Goal: Task Accomplishment & Management: Complete application form

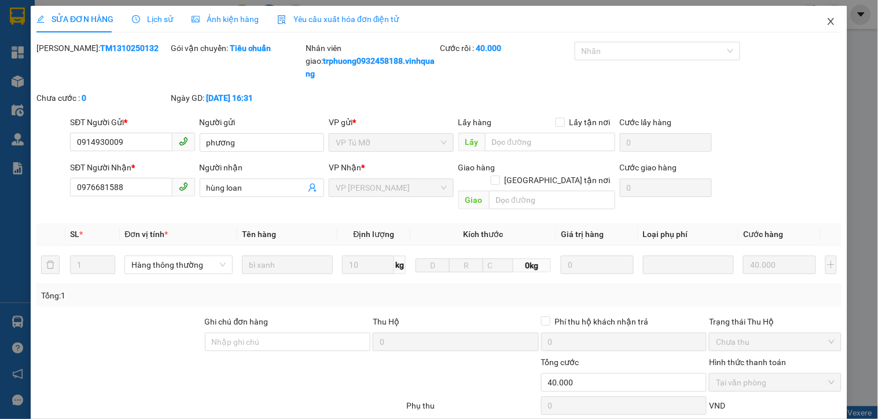
click at [827, 26] on icon "close" at bounding box center [831, 21] width 9 height 9
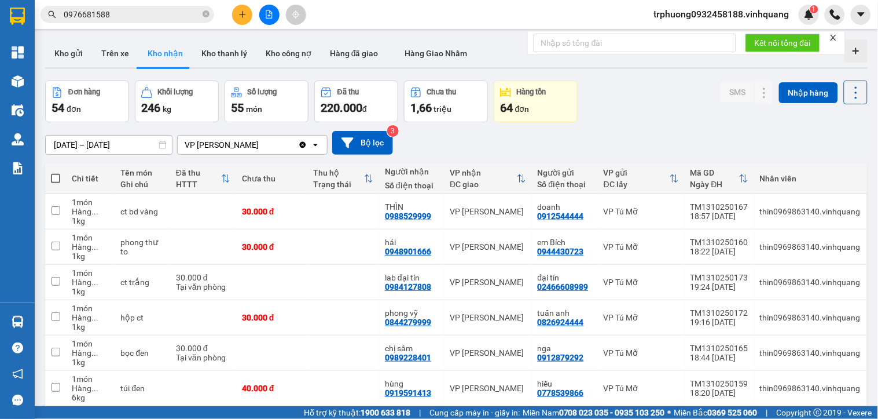
click at [243, 15] on icon "plus" at bounding box center [243, 14] width 8 height 8
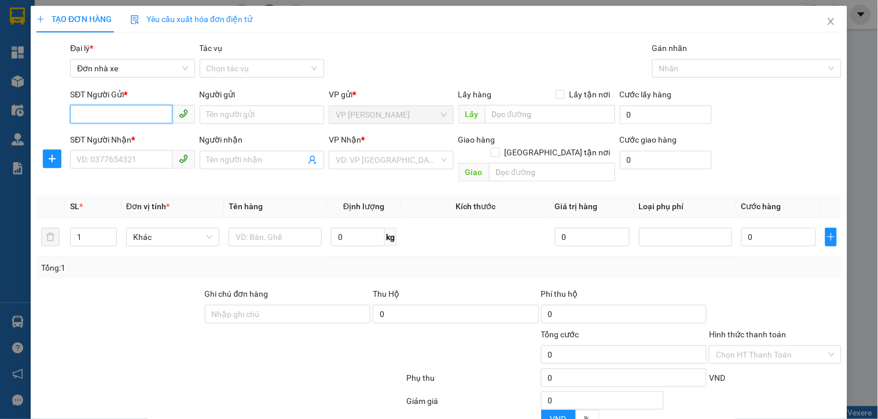
click at [130, 113] on input "SĐT Người Gửi *" at bounding box center [121, 114] width 102 height 19
type input "0849006789"
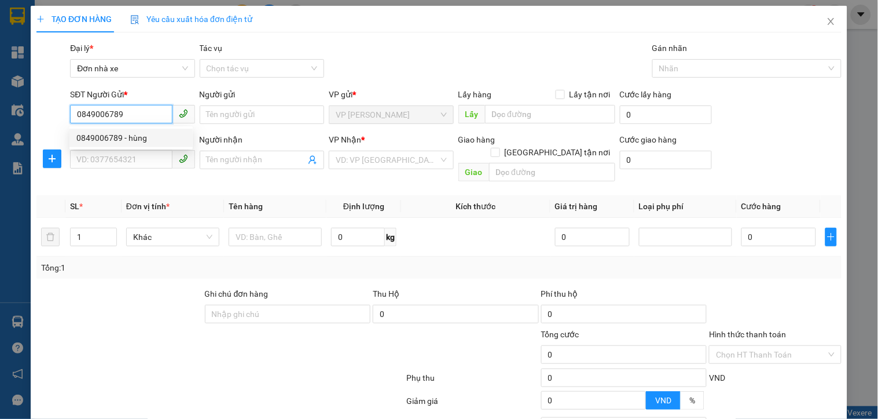
click at [122, 141] on div "0849006789 - hùng" at bounding box center [130, 137] width 109 height 13
type input "hùng"
type input "0826924444"
type input "tuấn anh"
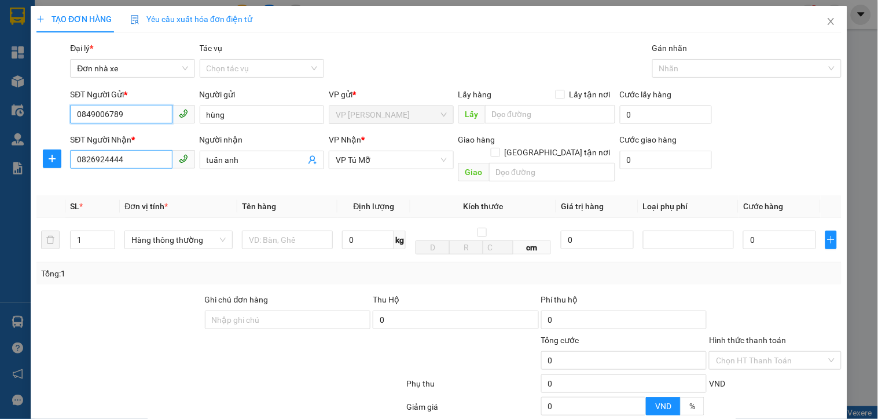
type input "0849006789"
click at [127, 162] on input "0826924444" at bounding box center [121, 159] width 102 height 19
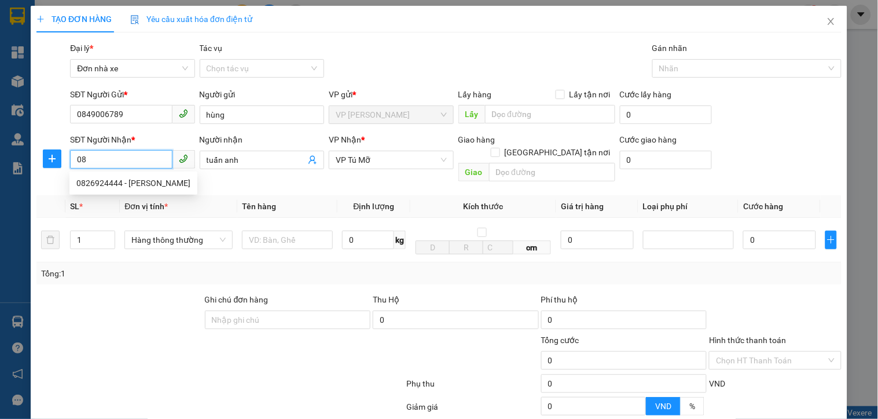
type input "0"
click at [130, 182] on div "0982223604 - tuấn" at bounding box center [130, 183] width 109 height 13
type input "0982223604"
type input "tuấn"
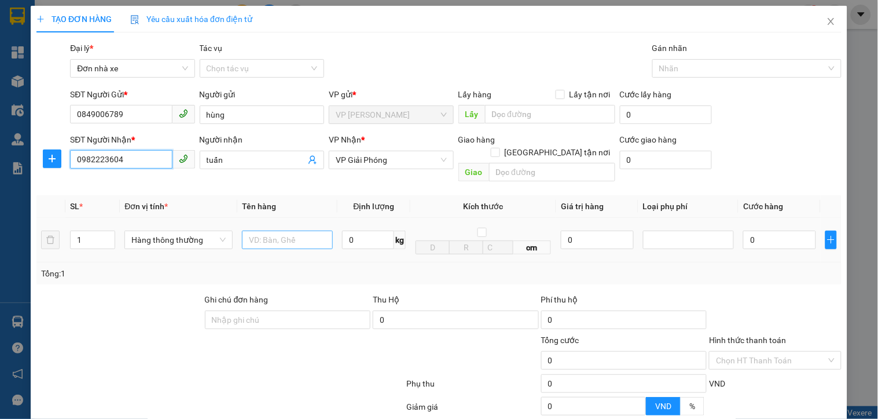
type input "0982223604"
click at [273, 230] on input "text" at bounding box center [287, 239] width 91 height 19
type input "GÓI VÀNG"
click at [371, 239] on td "0 kg" at bounding box center [374, 240] width 73 height 45
click at [371, 235] on input "0" at bounding box center [368, 239] width 52 height 19
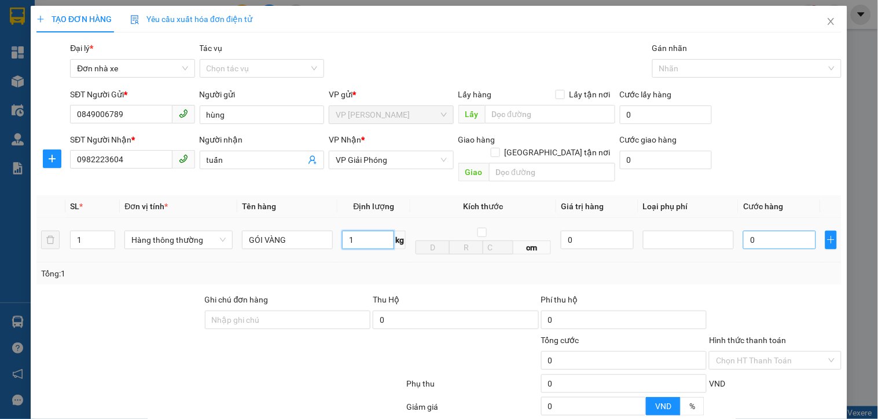
type input "1"
click at [757, 230] on input "0" at bounding box center [779, 239] width 73 height 19
click at [707, 233] on div at bounding box center [688, 240] width 85 height 14
type input "30.000"
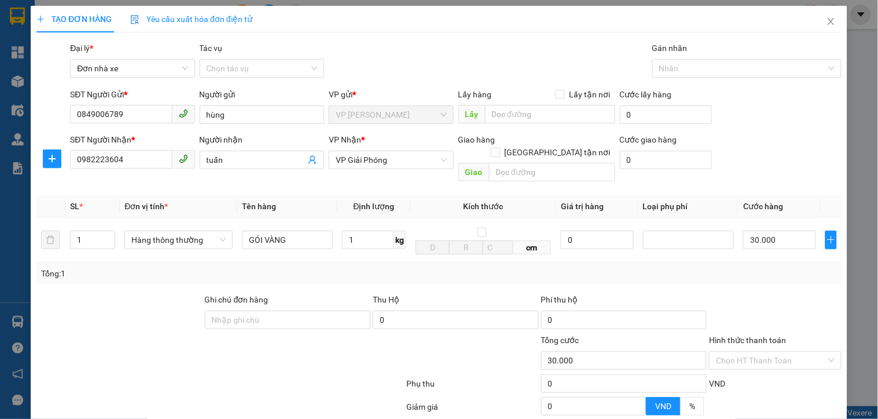
type input "30.000"
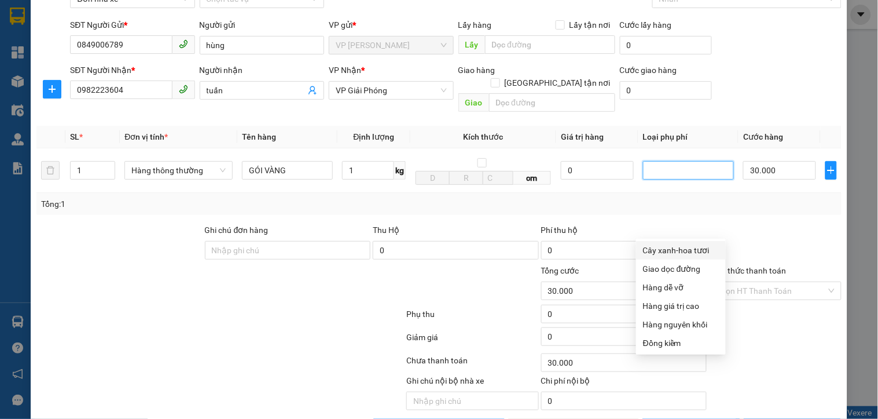
scroll to position [98, 0]
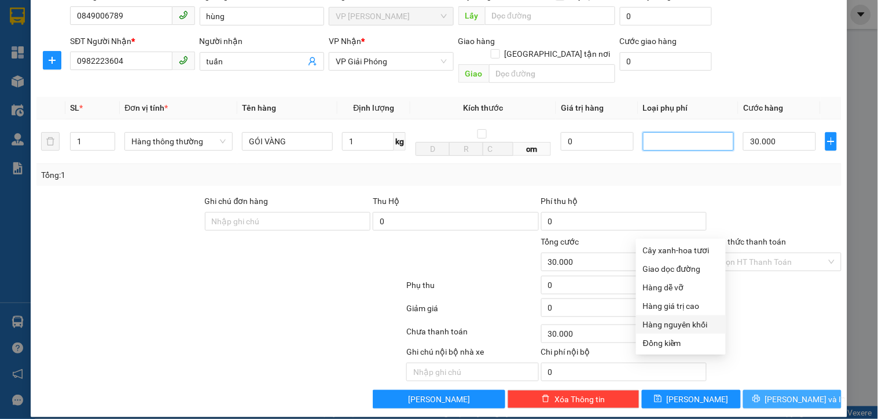
click at [788, 393] on span "[PERSON_NAME] và In" at bounding box center [805, 399] width 81 height 13
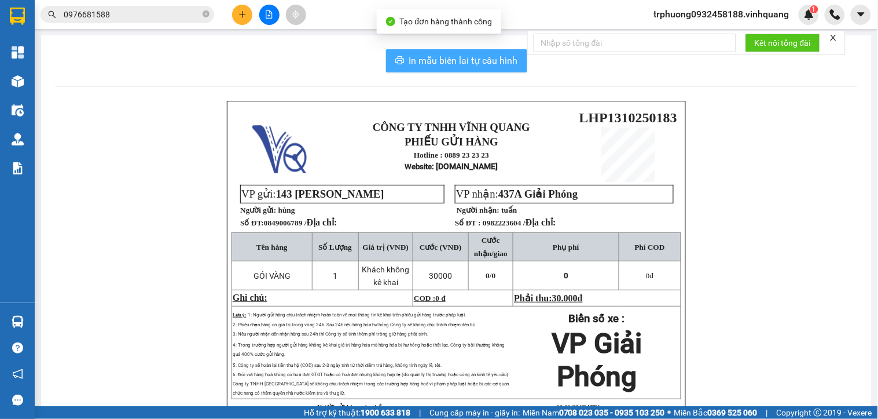
click at [439, 59] on span "In mẫu biên lai tự cấu hình" at bounding box center [463, 60] width 109 height 14
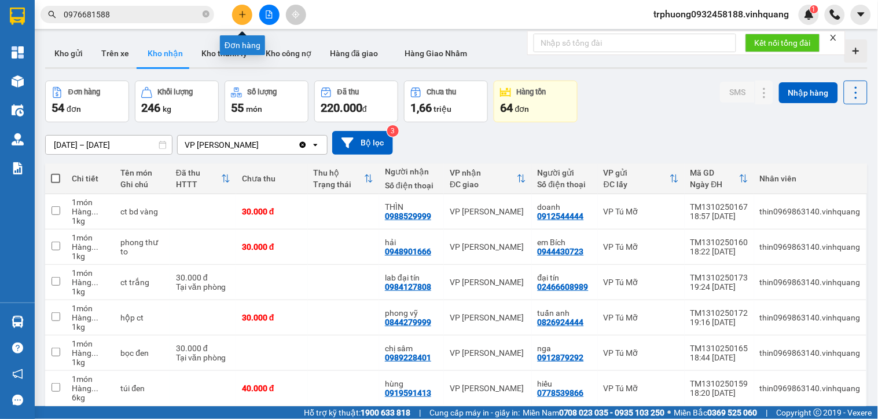
click at [245, 15] on icon "plus" at bounding box center [243, 14] width 8 height 8
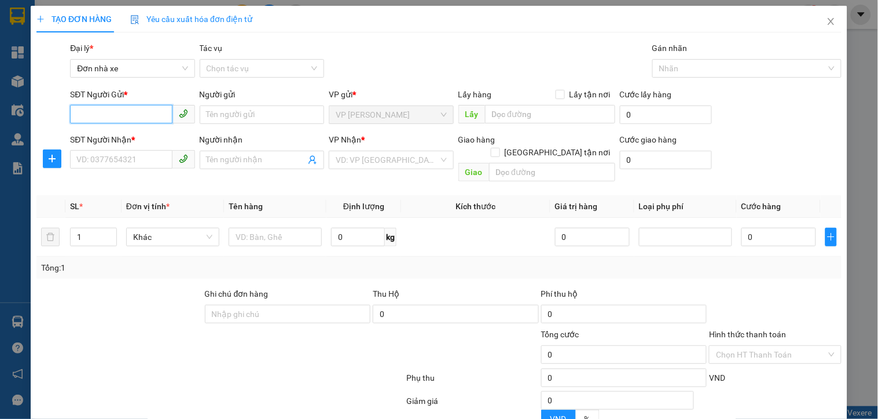
click at [128, 109] on input "SĐT Người Gửi *" at bounding box center [121, 114] width 102 height 19
type input "09849006789"
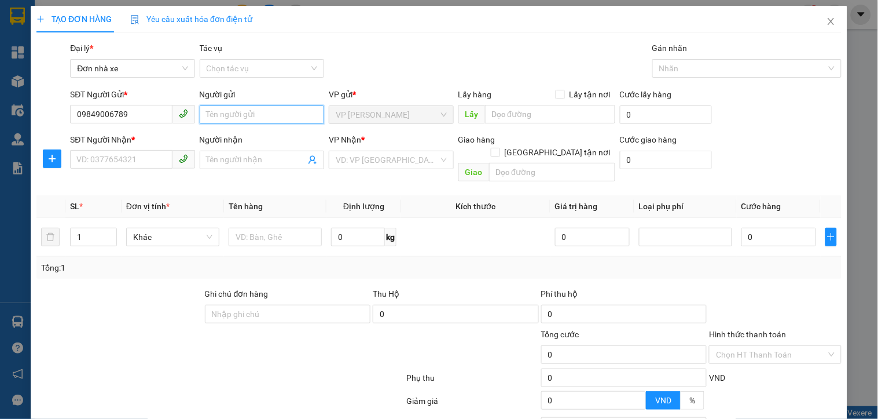
click at [218, 114] on input "Người gửi" at bounding box center [262, 114] width 124 height 19
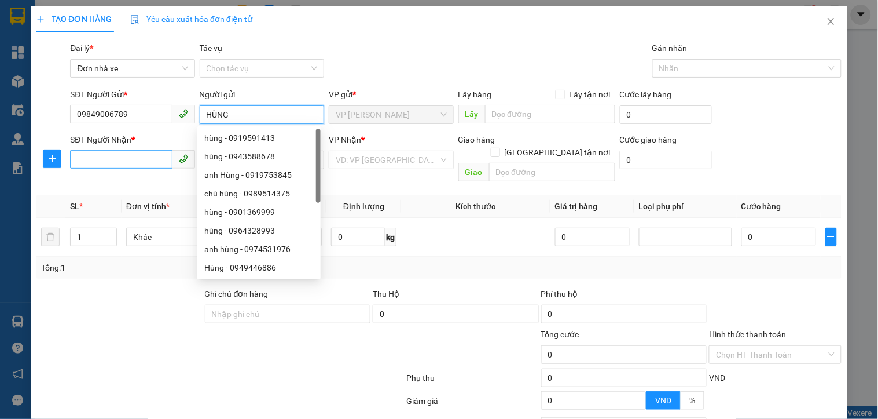
type input "HÙNG"
click at [113, 166] on input "SĐT Người Nhận *" at bounding box center [121, 159] width 102 height 19
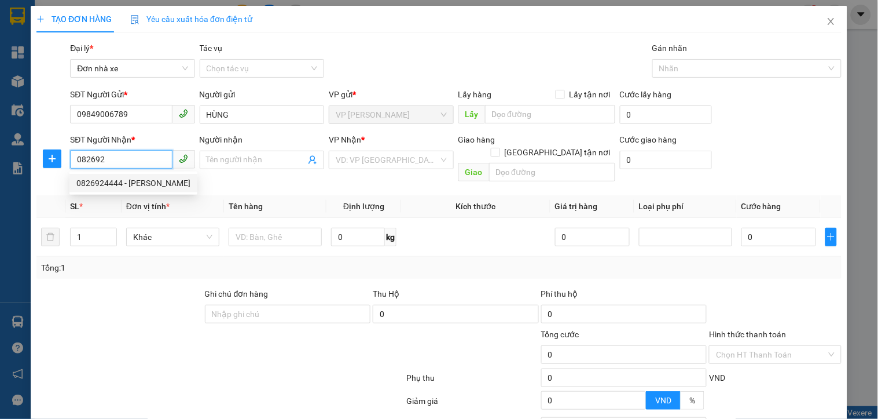
click at [152, 179] on div "0826924444 - [PERSON_NAME]" at bounding box center [133, 183] width 114 height 13
type input "0826924444"
type input "tuấn anh"
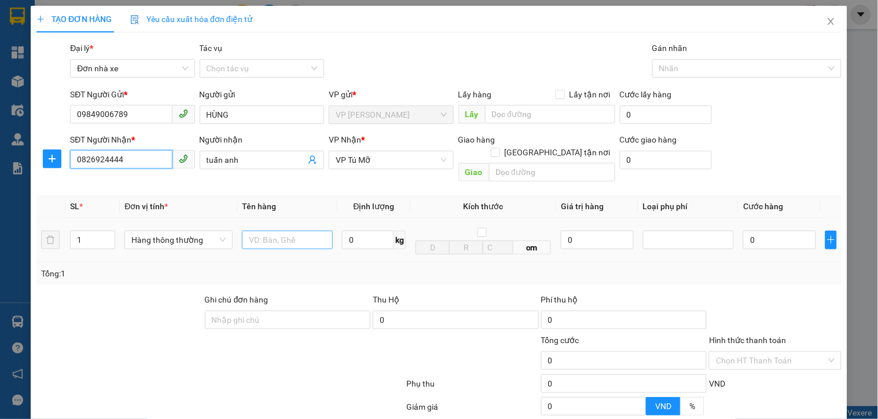
type input "0826924444"
click at [261, 230] on input "text" at bounding box center [287, 239] width 91 height 19
type input "1 HỘP VÀNG"
click at [362, 236] on div "0 kg" at bounding box center [374, 239] width 64 height 23
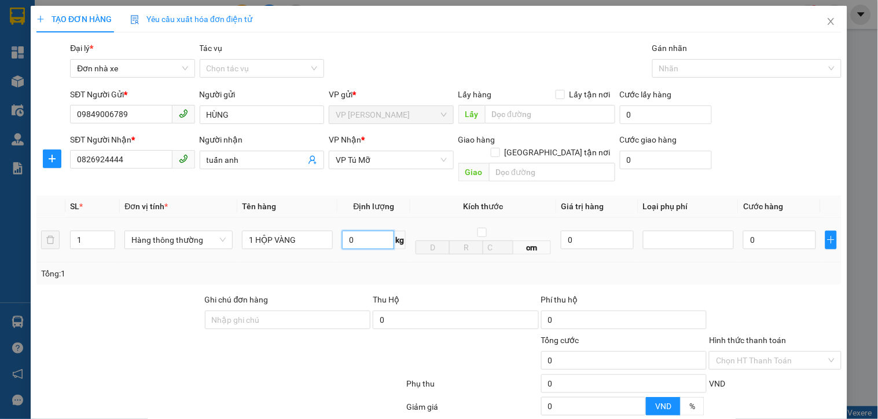
click at [363, 233] on input "0" at bounding box center [368, 239] width 52 height 19
type input "1"
click at [767, 232] on input "0" at bounding box center [779, 239] width 73 height 19
drag, startPoint x: 767, startPoint y: 232, endPoint x: 747, endPoint y: 267, distance: 40.4
click at [766, 232] on input "0" at bounding box center [779, 239] width 73 height 19
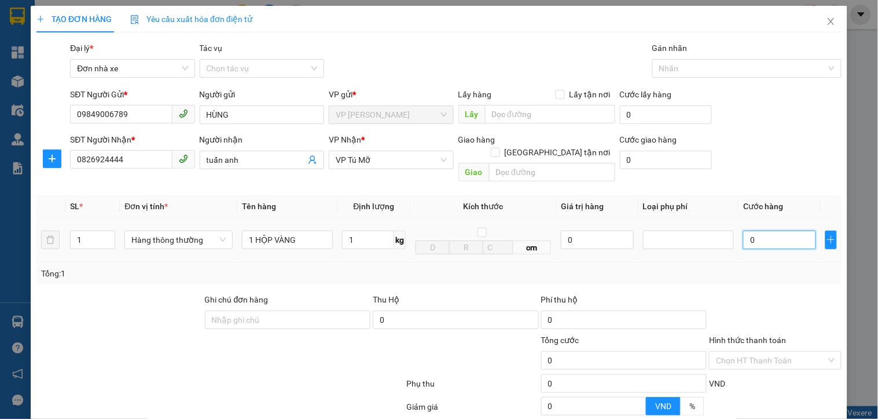
click at [682, 234] on div at bounding box center [688, 239] width 91 height 19
type input "30.000"
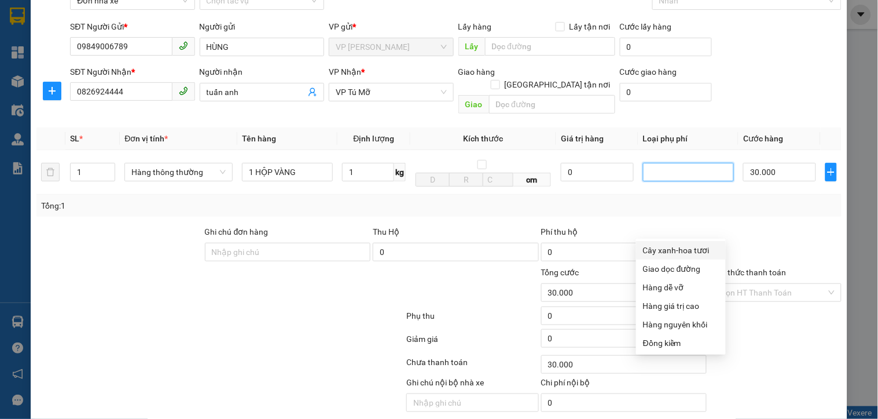
scroll to position [98, 0]
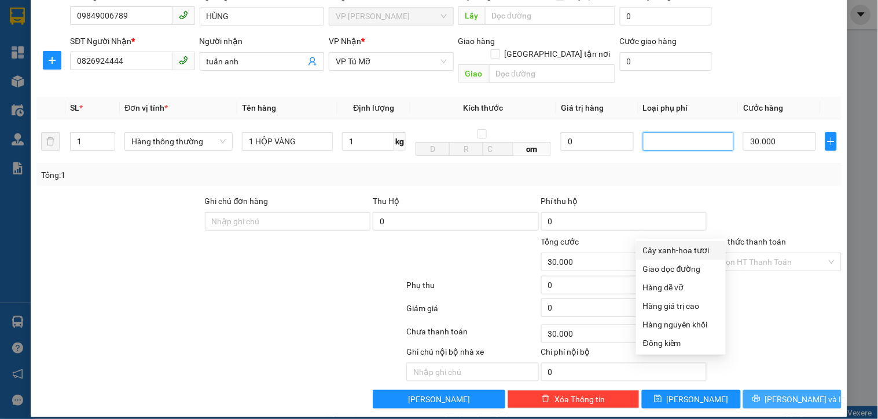
click at [745, 390] on button "[PERSON_NAME] và In" at bounding box center [792, 399] width 98 height 19
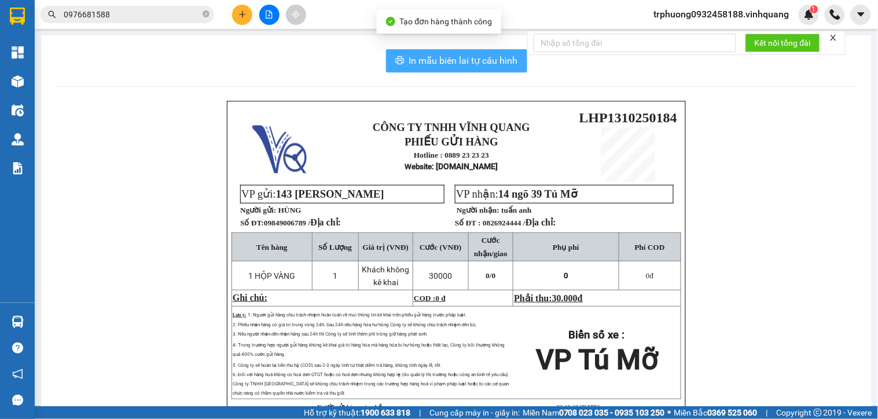
click at [427, 58] on span "In mẫu biên lai tự cấu hình" at bounding box center [463, 60] width 109 height 14
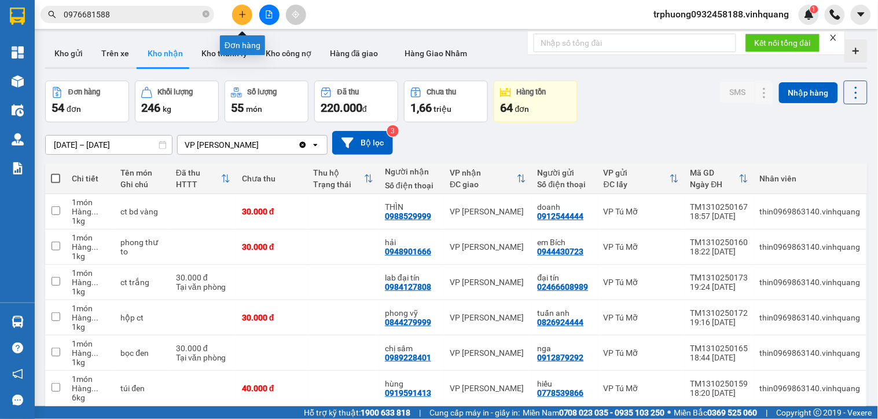
click at [244, 15] on icon "plus" at bounding box center [243, 14] width 8 height 8
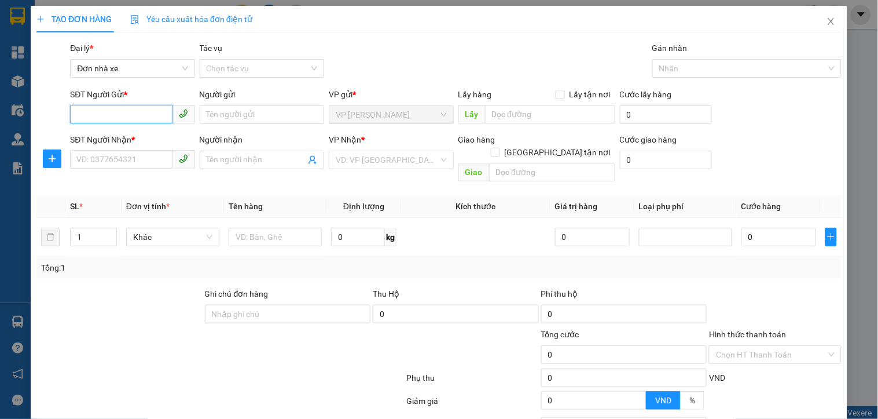
click at [125, 111] on input "SĐT Người Gửi *" at bounding box center [121, 114] width 102 height 19
type input "0966887680"
click at [142, 134] on div "0966887680 - thuý" at bounding box center [130, 137] width 109 height 13
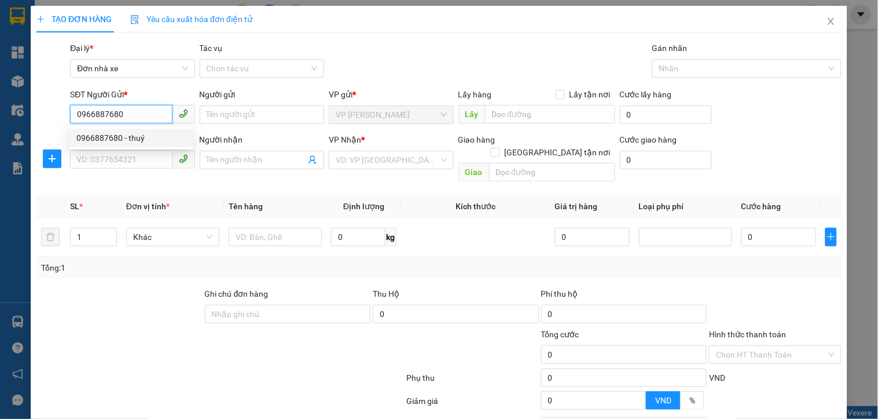
type input "thuý"
type input "0986887301"
type input "HẰNG"
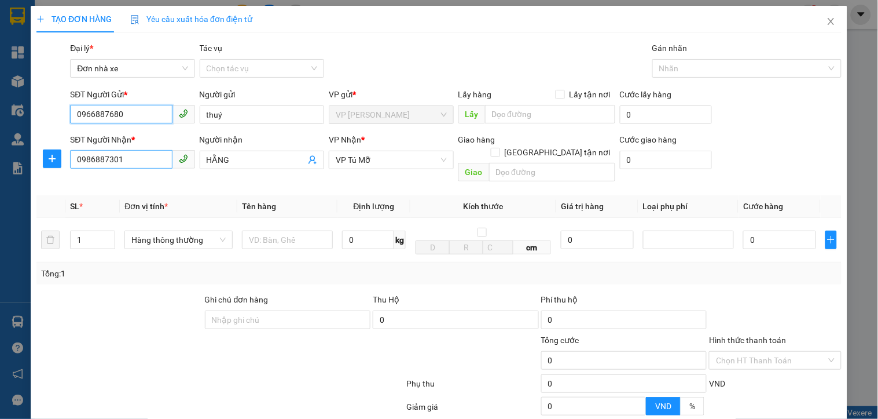
type input "0966887680"
click at [148, 166] on input "0986887301" at bounding box center [121, 159] width 102 height 19
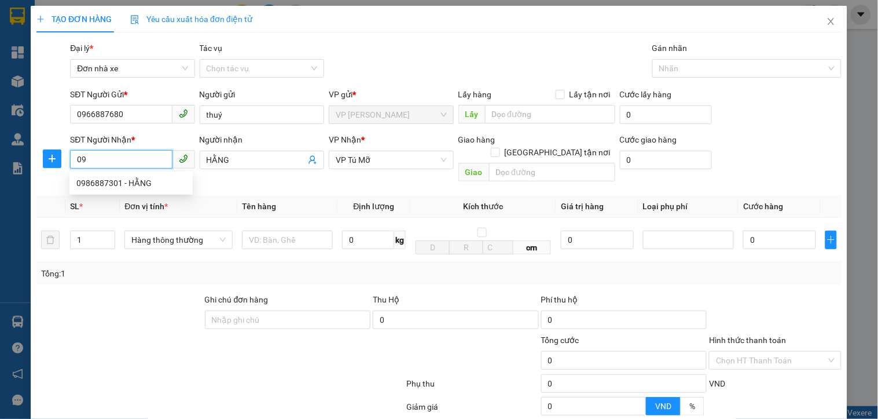
type input "0"
type input "0359727316"
click at [146, 188] on div "0359727316 - Liêm" at bounding box center [130, 183] width 109 height 13
type input "Liêm"
type input "0359727316"
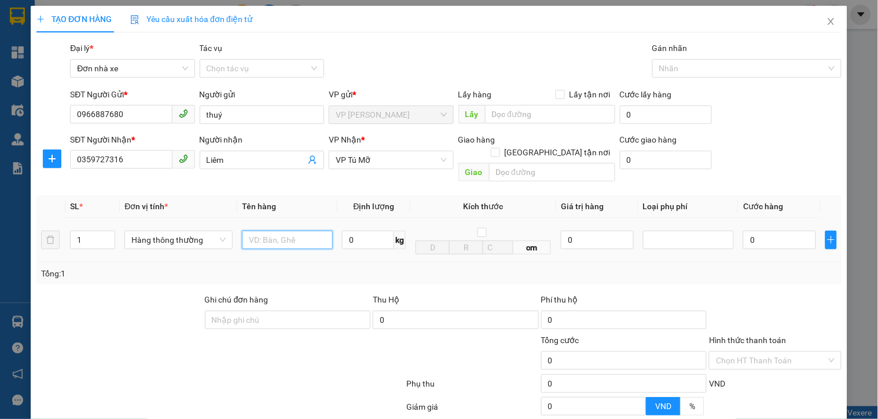
click at [265, 230] on input "text" at bounding box center [287, 239] width 91 height 19
type input "1 XỐP"
click at [628, 226] on td "0" at bounding box center [597, 240] width 82 height 45
click at [747, 230] on input "0" at bounding box center [779, 239] width 73 height 19
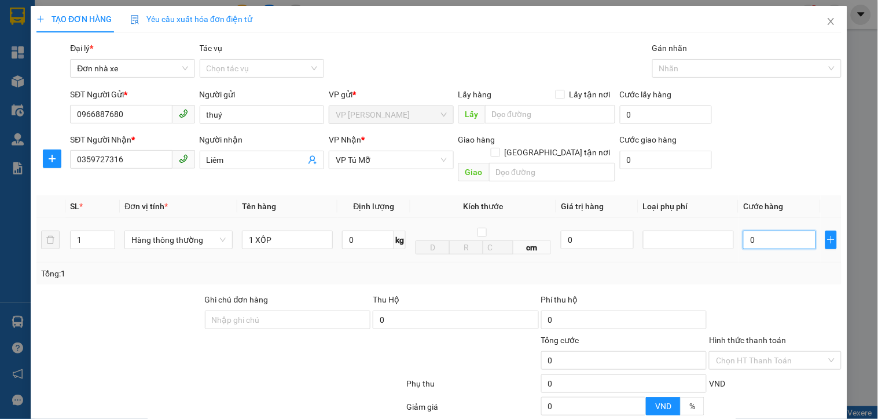
click at [747, 230] on input "0" at bounding box center [779, 239] width 73 height 19
click at [717, 233] on div at bounding box center [688, 240] width 85 height 14
click at [779, 236] on input "0" at bounding box center [779, 239] width 73 height 19
click at [360, 230] on input "0" at bounding box center [368, 239] width 52 height 19
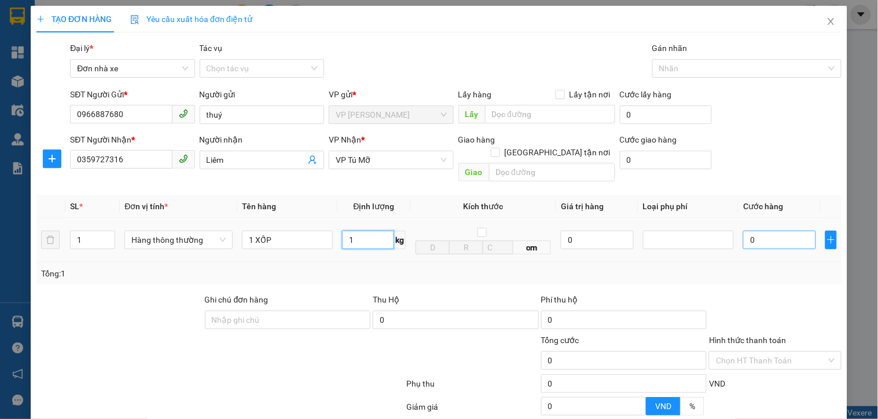
type input "1"
click at [782, 230] on input "0" at bounding box center [779, 239] width 73 height 19
click at [718, 233] on div at bounding box center [688, 240] width 85 height 14
type input "30.000"
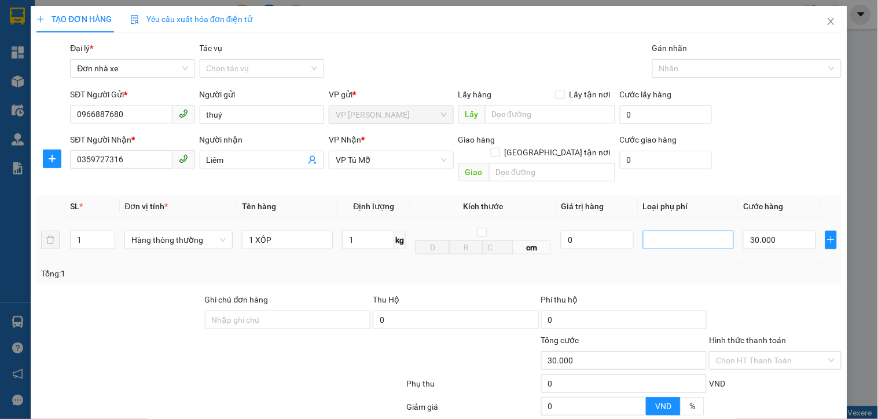
type input "30.000"
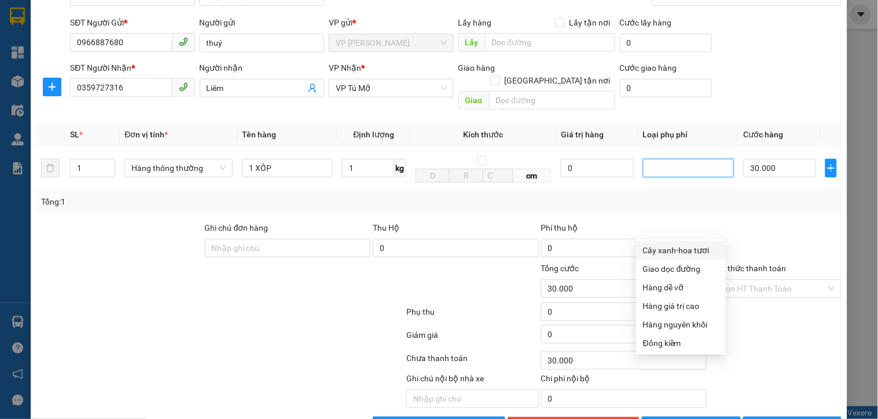
scroll to position [98, 0]
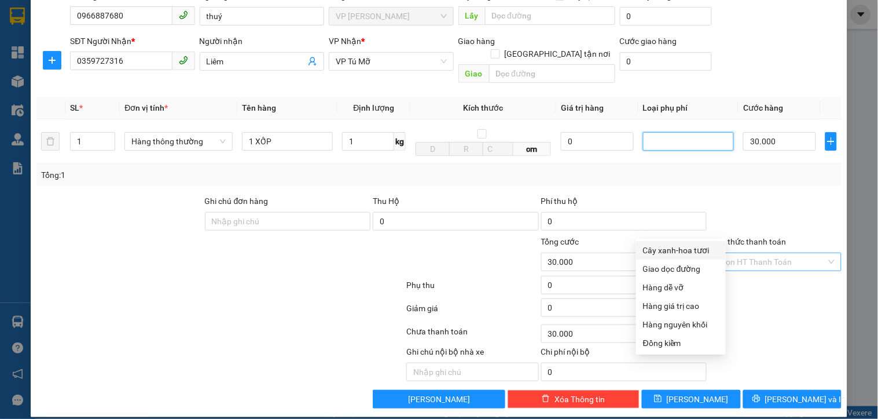
click at [762, 253] on input "Hình thức thanh toán" at bounding box center [771, 261] width 110 height 17
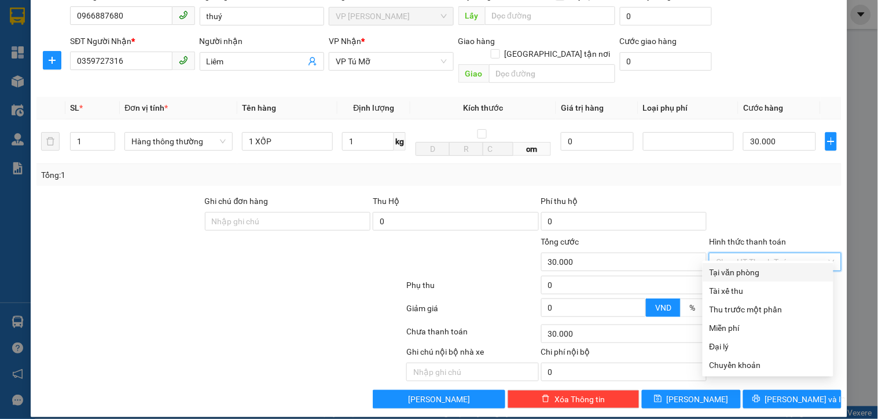
click at [754, 270] on div "Tại văn phòng" at bounding box center [768, 272] width 117 height 13
type input "0"
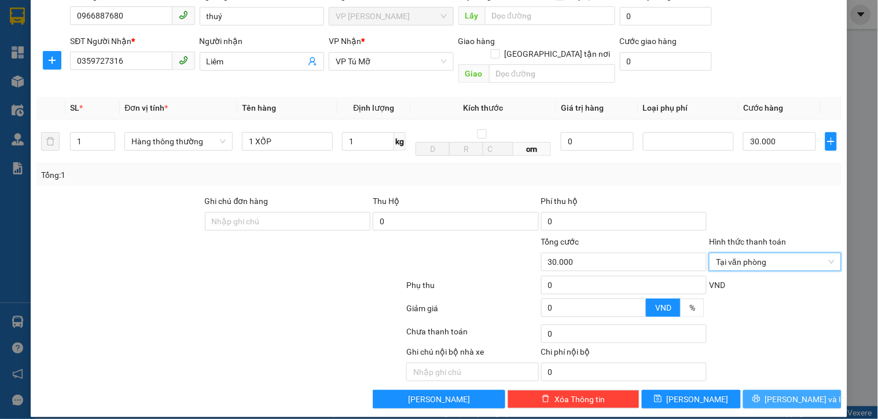
click at [780, 393] on span "[PERSON_NAME] và In" at bounding box center [805, 399] width 81 height 13
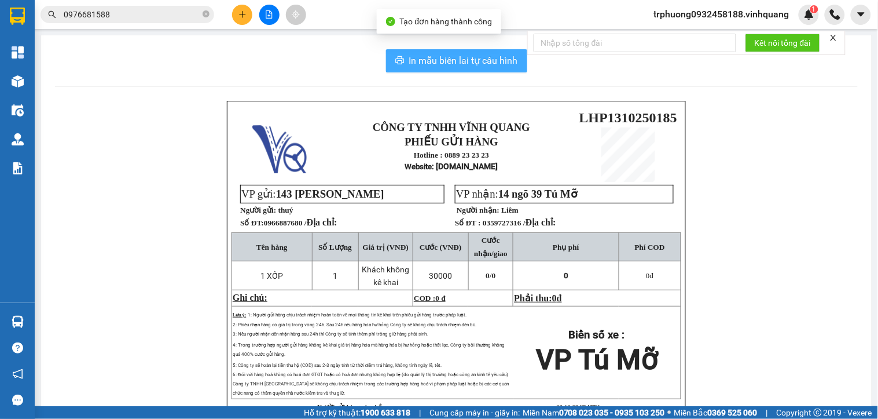
click at [413, 58] on span "In mẫu biên lai tự cấu hình" at bounding box center [463, 60] width 109 height 14
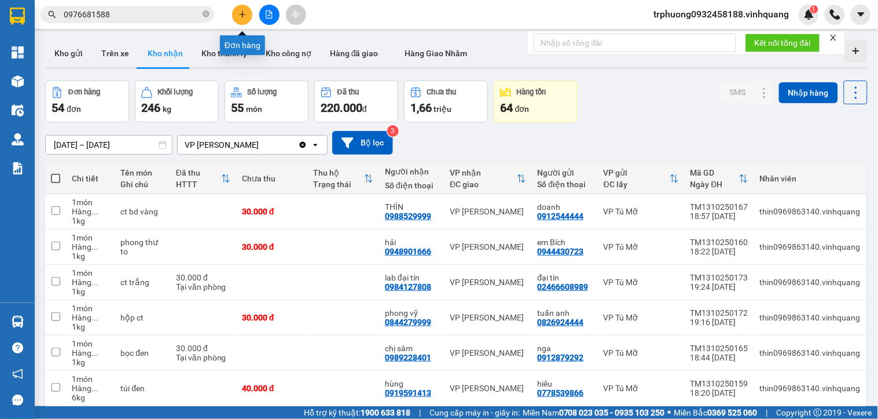
click at [241, 18] on icon "plus" at bounding box center [243, 14] width 8 height 8
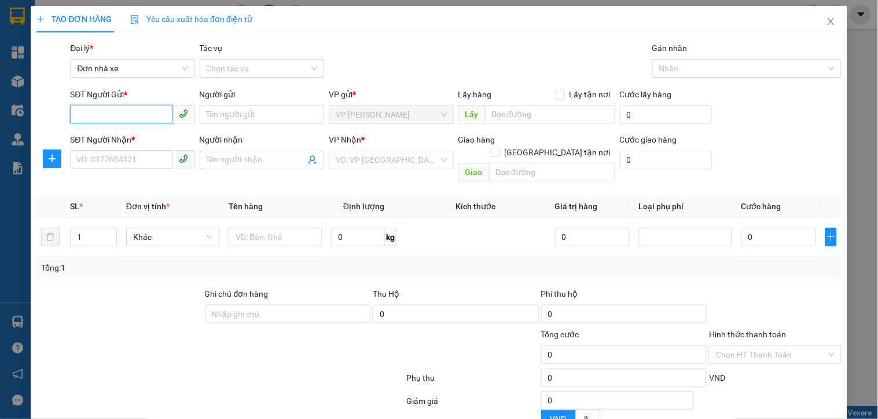
click at [122, 123] on span at bounding box center [132, 114] width 124 height 19
click at [122, 120] on input "SĐT Người Gửi *" at bounding box center [121, 114] width 102 height 19
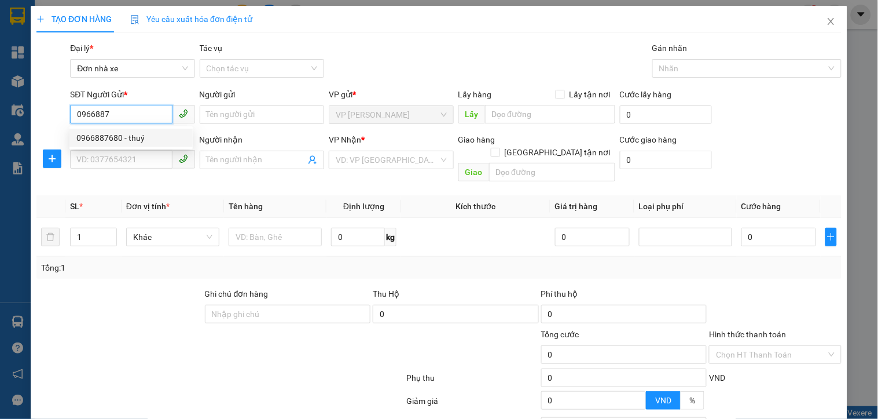
click at [120, 140] on div "0966887680 - thuý" at bounding box center [130, 137] width 109 height 13
type input "0966887680"
type input "thuý"
type input "0359727316"
type input "Liêm"
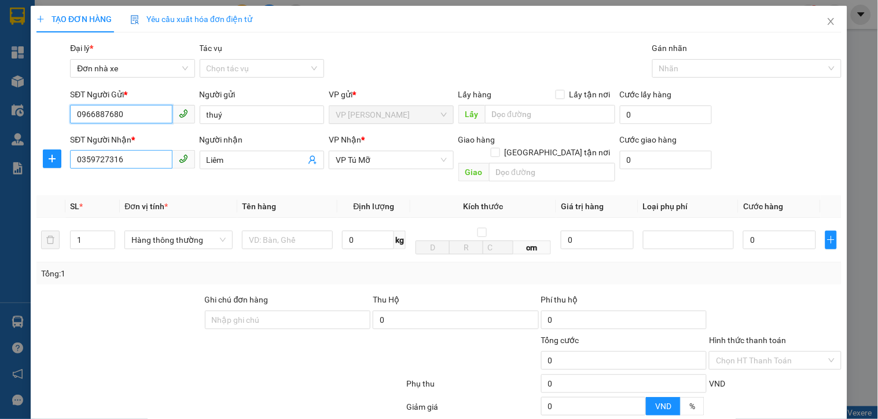
type input "0966887680"
click at [143, 167] on input "0359727316" at bounding box center [121, 159] width 102 height 19
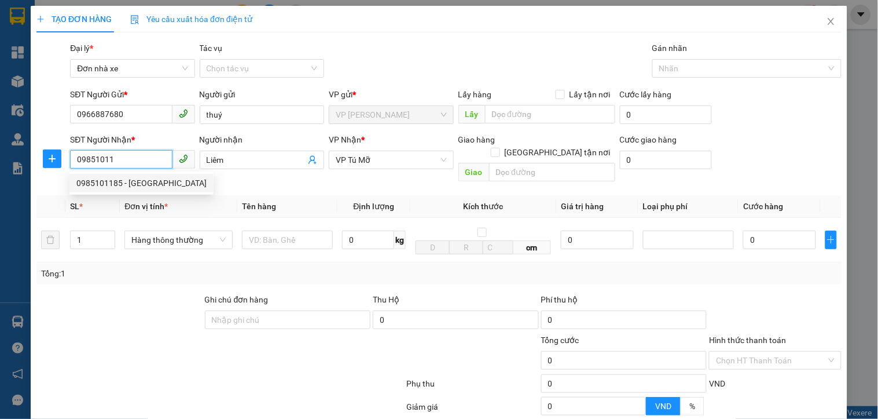
click at [142, 182] on div "0985101185 - [GEOGRAPHIC_DATA]" at bounding box center [141, 183] width 130 height 13
type input "0985101185"
type input "hà"
type input "0985101185"
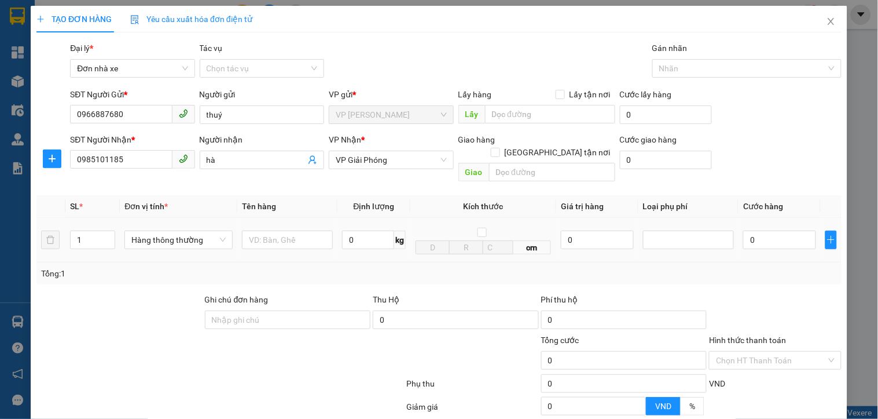
click at [273, 238] on div at bounding box center [287, 239] width 91 height 23
click at [273, 230] on input "text" at bounding box center [287, 239] width 91 height 19
type input "1 XỐP"
click at [354, 230] on input "0" at bounding box center [368, 239] width 52 height 19
type input "1"
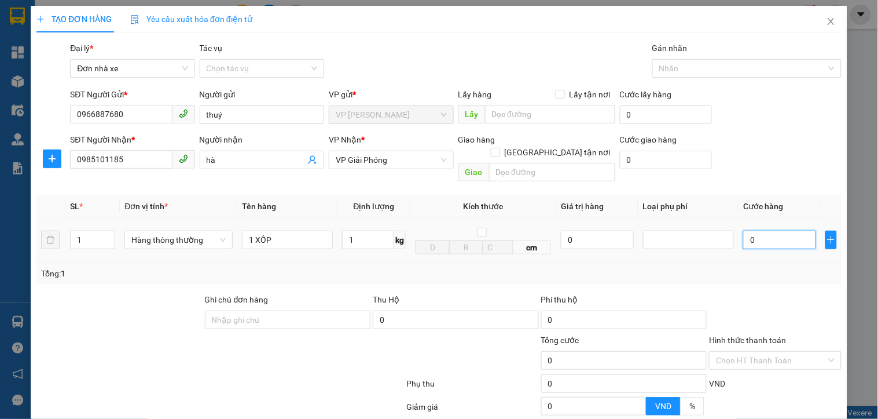
click at [743, 232] on input "0" at bounding box center [779, 239] width 73 height 19
click at [707, 236] on div at bounding box center [688, 239] width 91 height 19
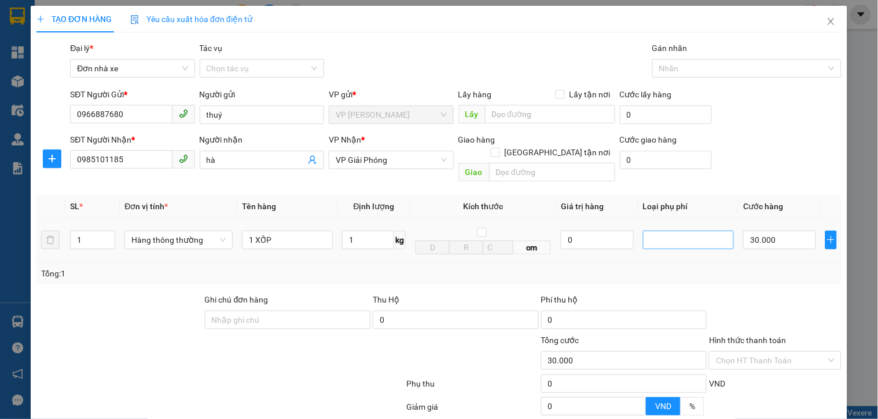
type input "30.000"
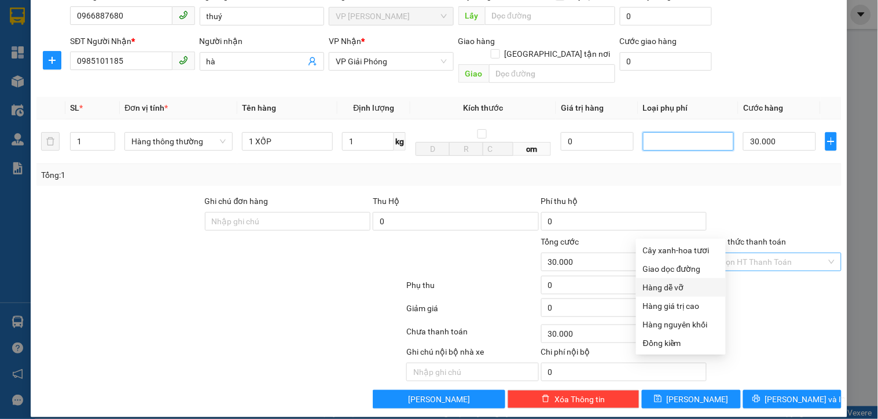
click at [751, 253] on input "Hình thức thanh toán" at bounding box center [771, 261] width 110 height 17
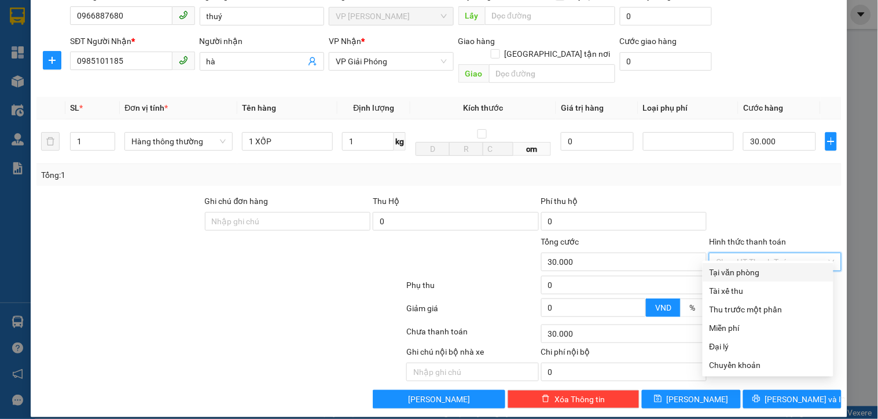
click at [739, 269] on div "Tại văn phòng" at bounding box center [768, 272] width 117 height 13
click at [739, 278] on div "VND" at bounding box center [775, 288] width 134 height 20
type input "0"
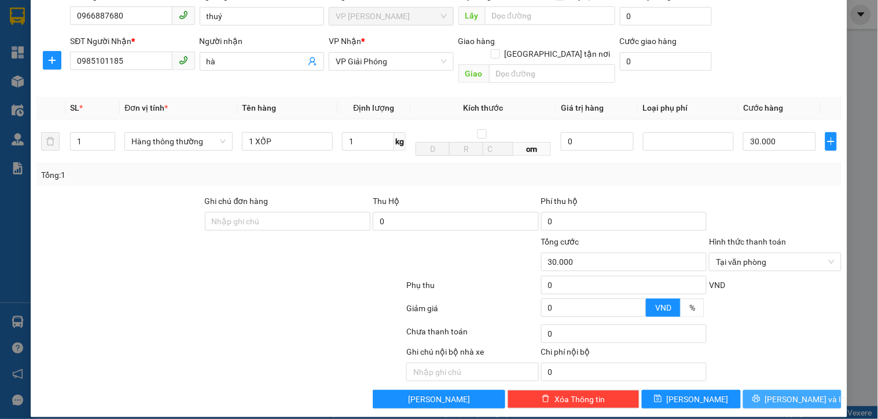
click at [760, 390] on button "[PERSON_NAME] và In" at bounding box center [792, 399] width 98 height 19
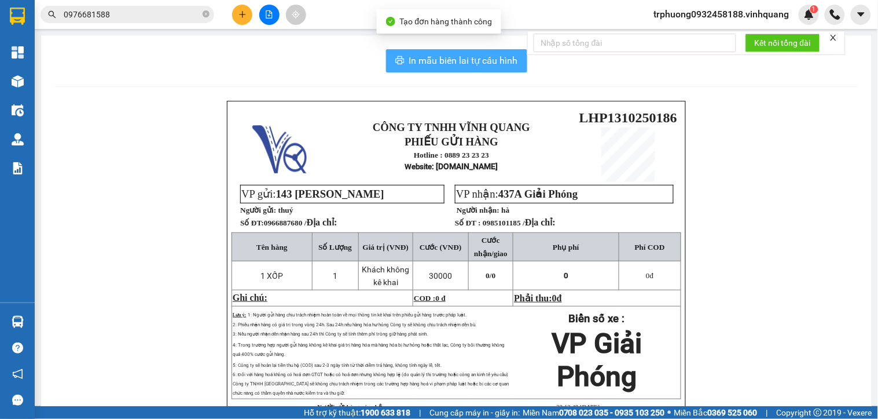
click at [434, 67] on span "In mẫu biên lai tự cấu hình" at bounding box center [463, 60] width 109 height 14
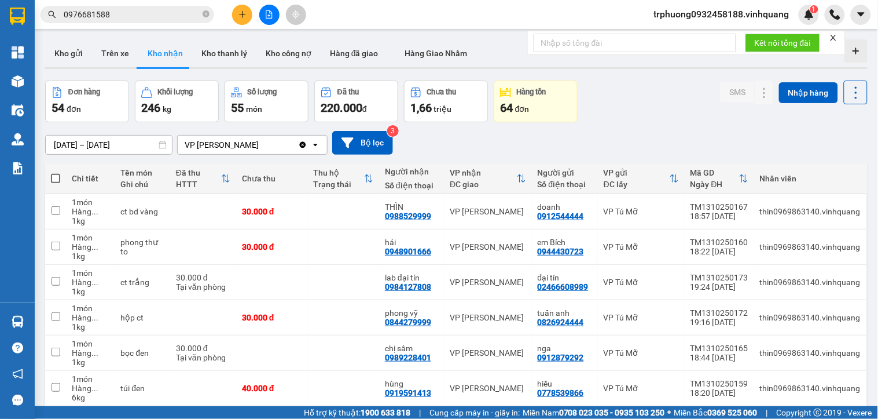
click at [242, 12] on icon "plus" at bounding box center [242, 14] width 1 height 6
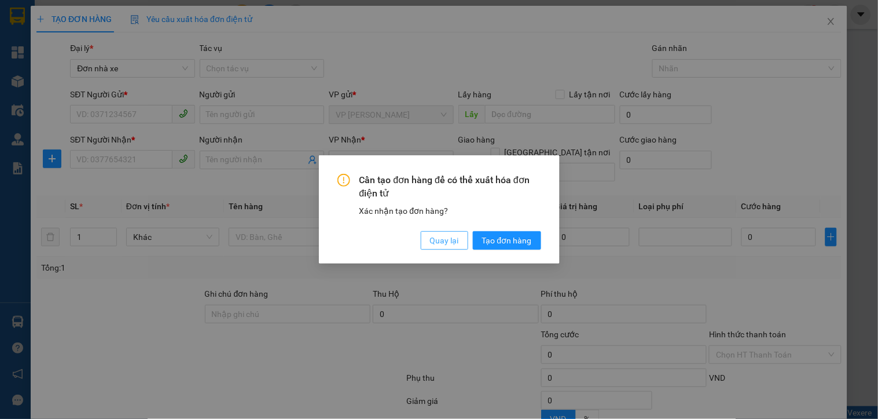
click at [445, 239] on span "Quay lại" at bounding box center [444, 240] width 29 height 13
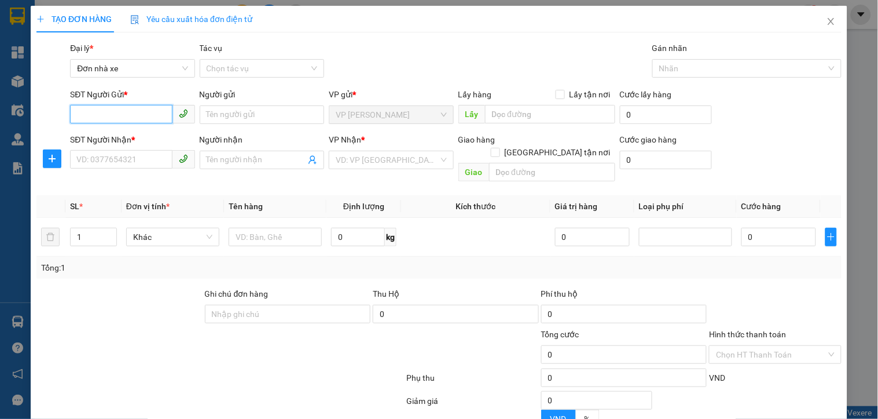
click at [126, 117] on input "SĐT Người Gửi *" at bounding box center [121, 114] width 102 height 19
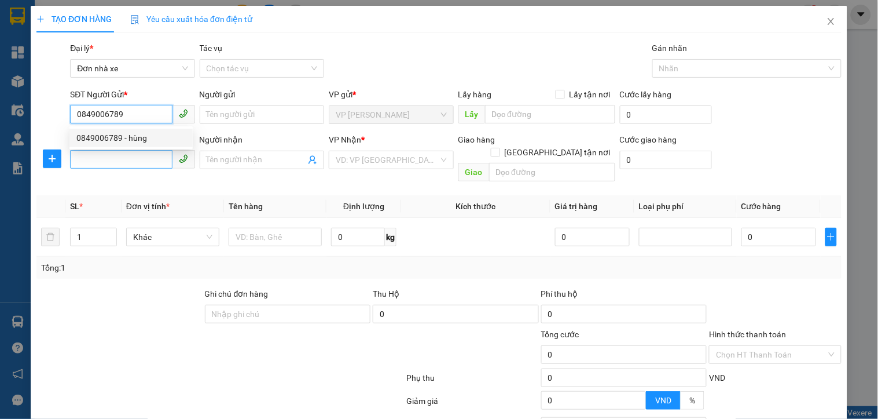
type input "0849006789"
click at [114, 165] on input "SĐT Người Nhận *" at bounding box center [121, 159] width 102 height 19
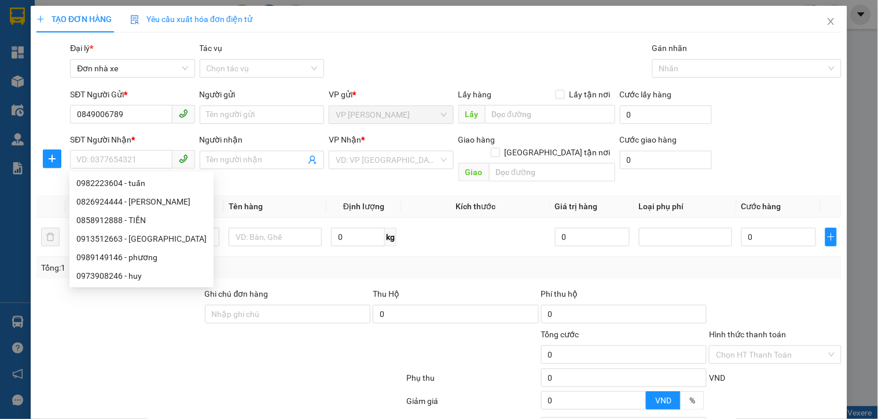
click at [122, 140] on div "SĐT Người Nhận *" at bounding box center [132, 139] width 124 height 13
click at [122, 150] on input "SĐT Người Nhận *" at bounding box center [121, 159] width 102 height 19
click at [122, 140] on div "SĐT Người Nhận *" at bounding box center [132, 139] width 124 height 13
click at [122, 150] on input "SĐT Người Nhận *" at bounding box center [121, 159] width 102 height 19
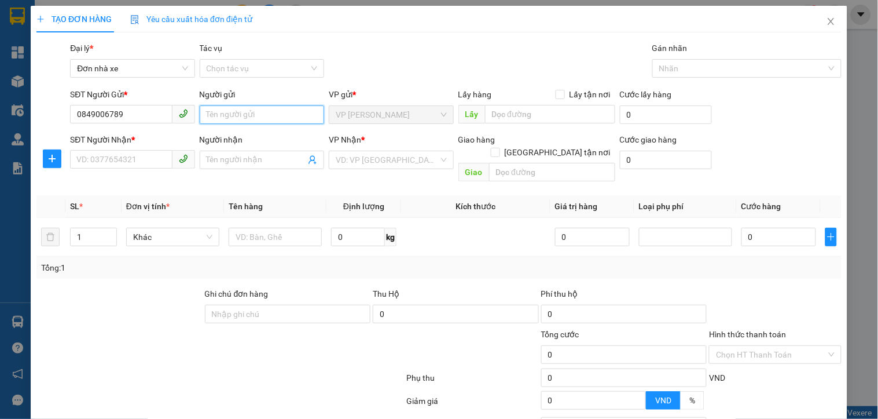
click at [247, 119] on input "Người gửi" at bounding box center [262, 114] width 124 height 19
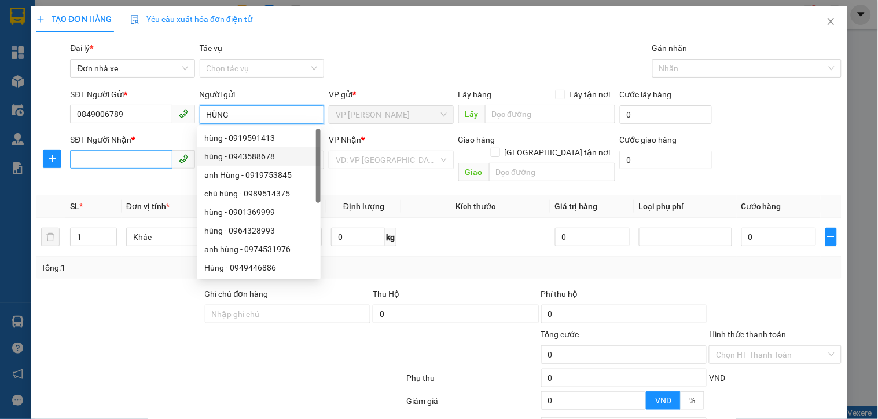
type input "HÙNG"
click at [148, 155] on input "SĐT Người Nhận *" at bounding box center [121, 159] width 102 height 19
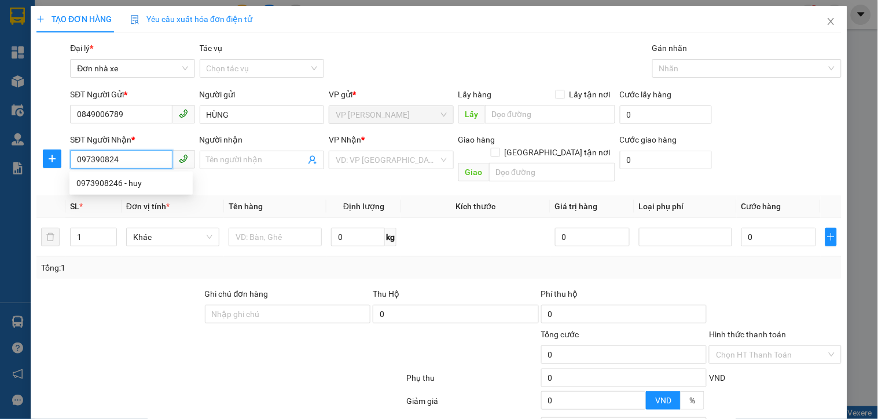
type input "0973908246"
click at [131, 186] on div "0973908246 - huy" at bounding box center [130, 183] width 109 height 13
type input "huy"
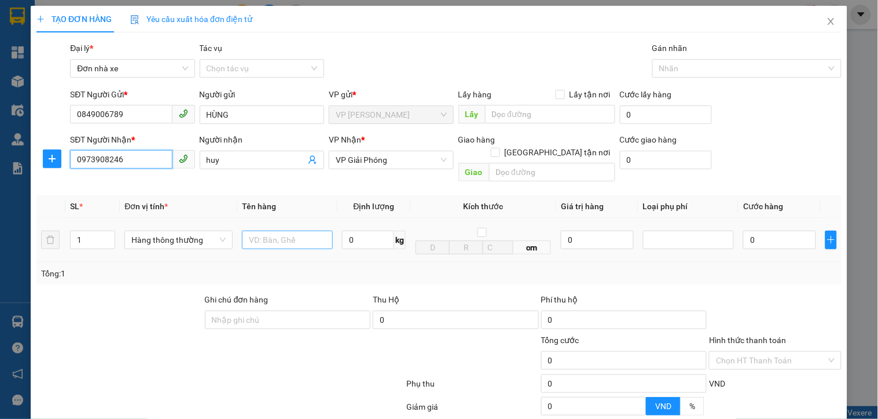
type input "0973908246"
click at [274, 232] on input "text" at bounding box center [287, 239] width 91 height 19
type input "1 GÓI VÀNG"
click at [352, 230] on input "0" at bounding box center [368, 239] width 52 height 19
type input "1"
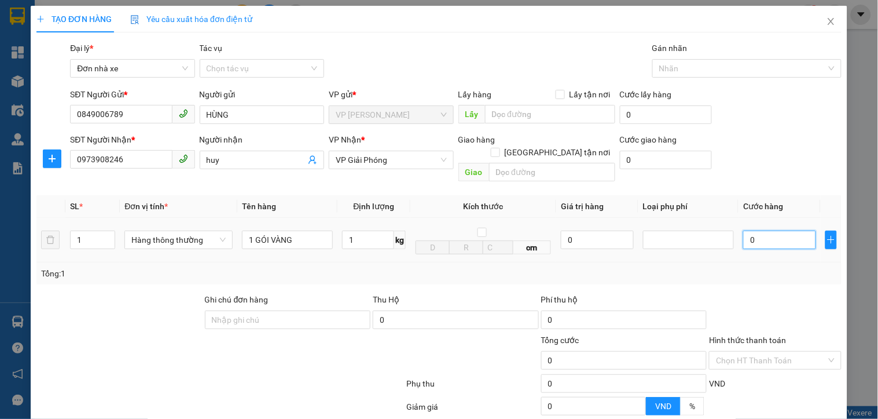
click at [765, 230] on input "0" at bounding box center [779, 239] width 73 height 19
click at [721, 234] on div at bounding box center [688, 239] width 91 height 19
type input "30.000"
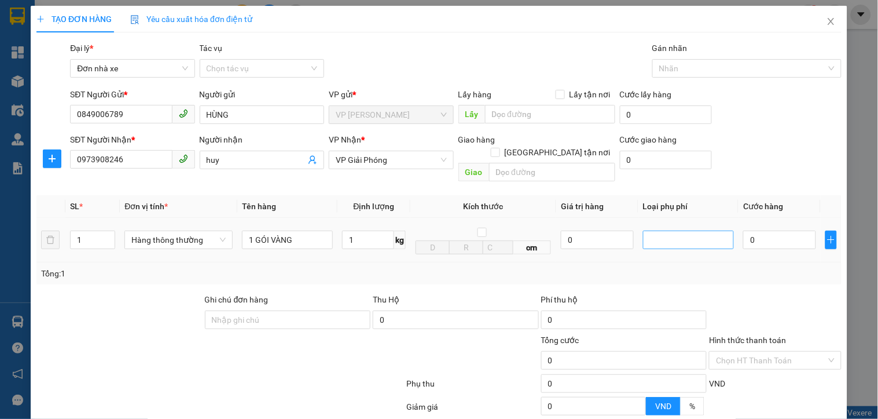
type input "30.000"
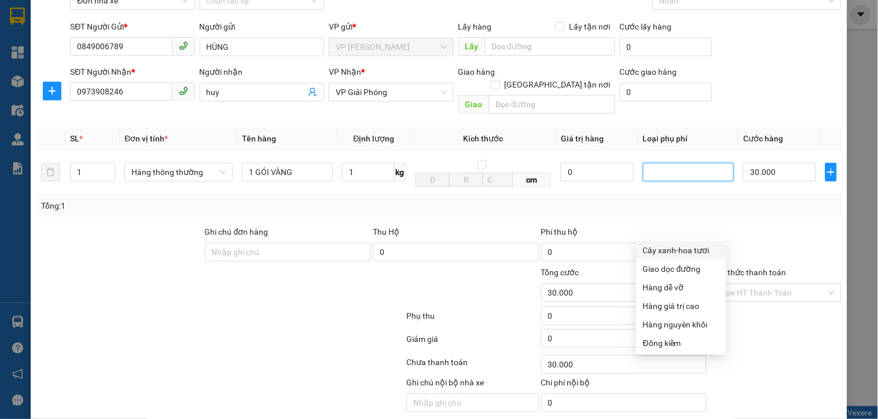
scroll to position [98, 0]
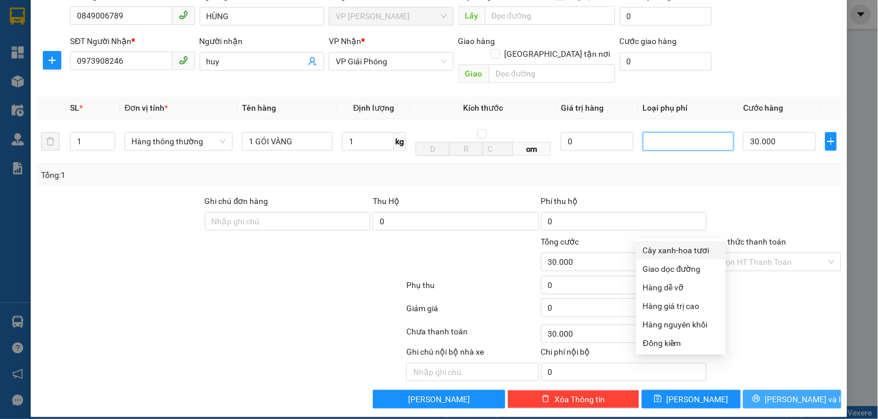
click at [766, 390] on button "[PERSON_NAME] và In" at bounding box center [792, 399] width 98 height 19
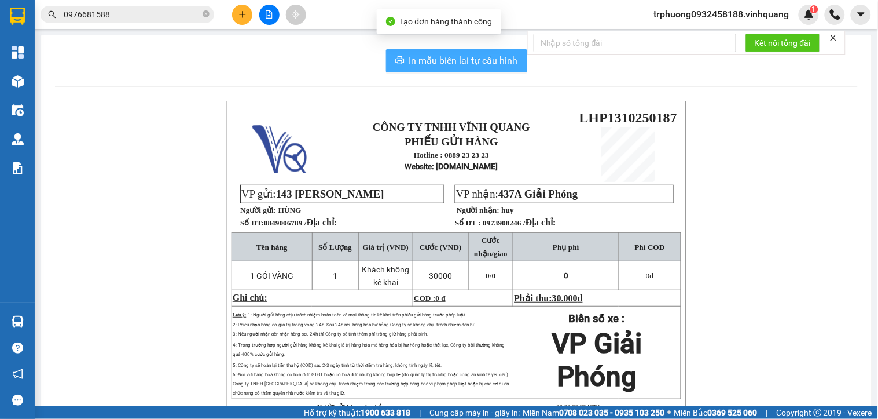
click at [435, 50] on button "In mẫu biên lai tự cấu hình" at bounding box center [456, 60] width 141 height 23
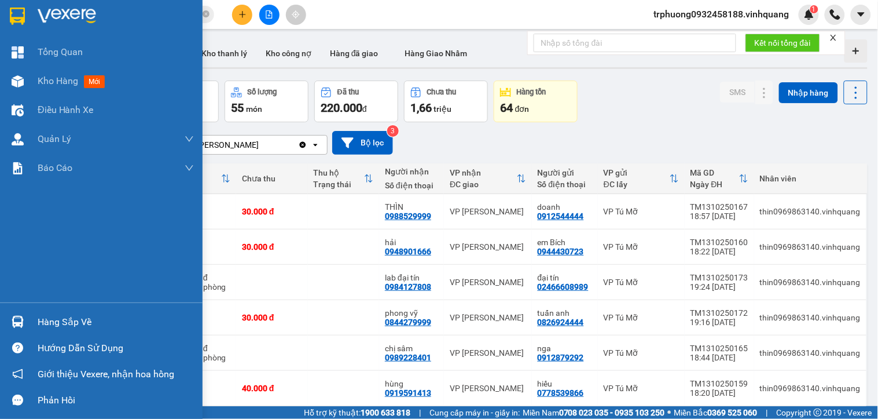
click at [89, 325] on div "Hàng sắp về" at bounding box center [116, 321] width 156 height 17
click at [89, 325] on body "Kết quả tìm kiếm ( 8 ) Bộ lọc Mã ĐH Trạng thái Món hàng Thu hộ Tổng cước Chưa c…" at bounding box center [439, 209] width 878 height 419
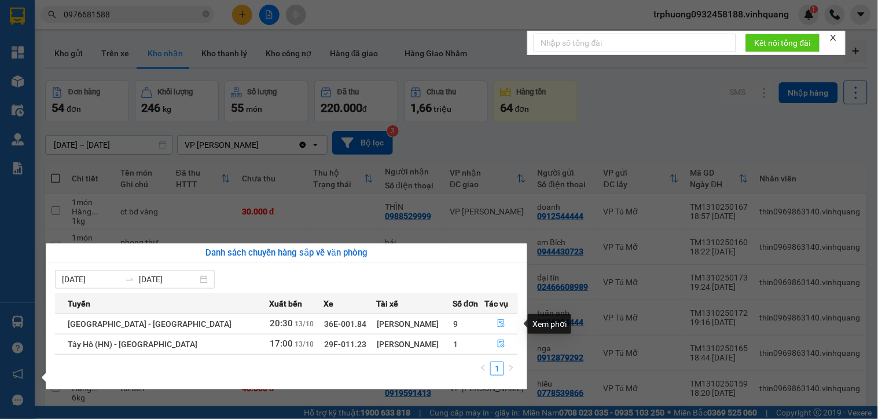
click at [501, 321] on button "button" at bounding box center [501, 323] width 32 height 19
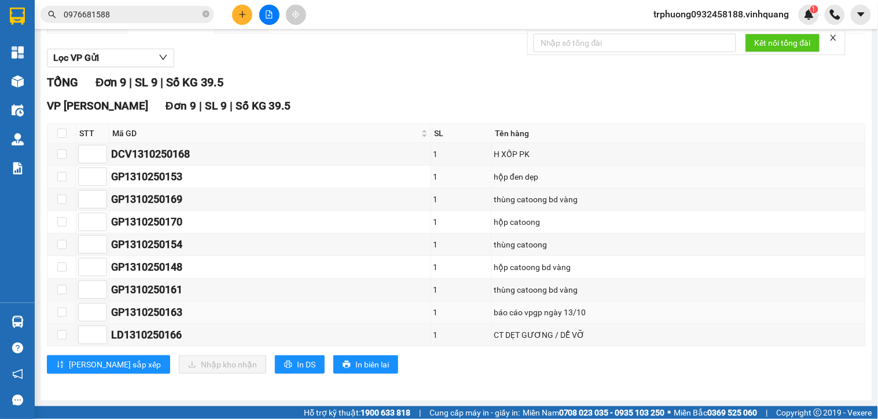
scroll to position [120, 0]
click at [61, 334] on input "checkbox" at bounding box center [61, 334] width 9 height 9
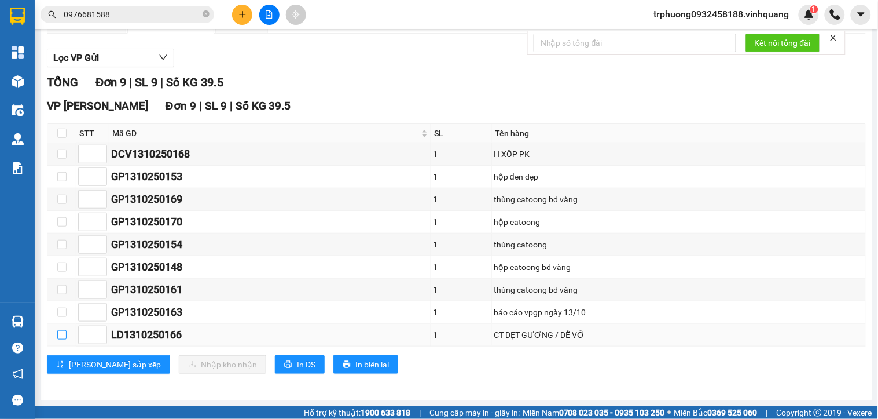
click at [61, 334] on input "checkbox" at bounding box center [61, 334] width 9 height 9
checkbox input "true"
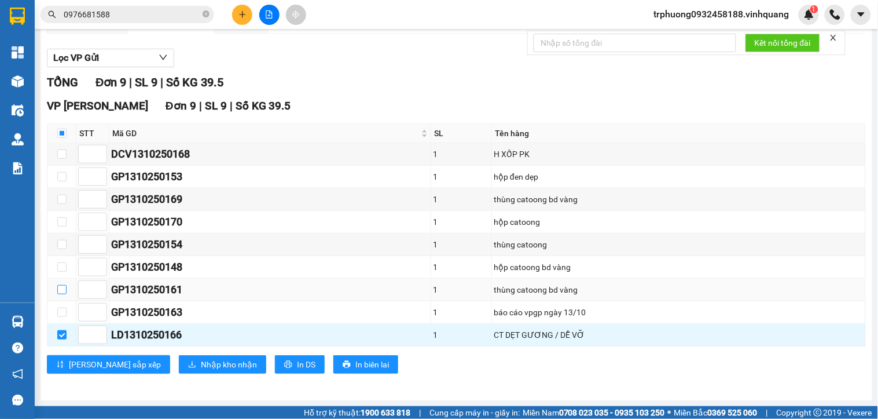
click at [62, 295] on label at bounding box center [61, 289] width 9 height 13
click at [62, 294] on input "checkbox" at bounding box center [61, 289] width 9 height 9
checkbox input "true"
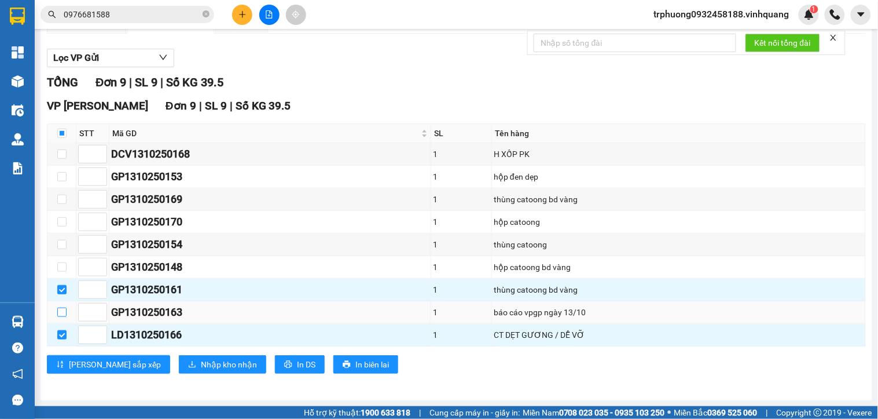
click at [62, 310] on input "checkbox" at bounding box center [61, 311] width 9 height 9
checkbox input "true"
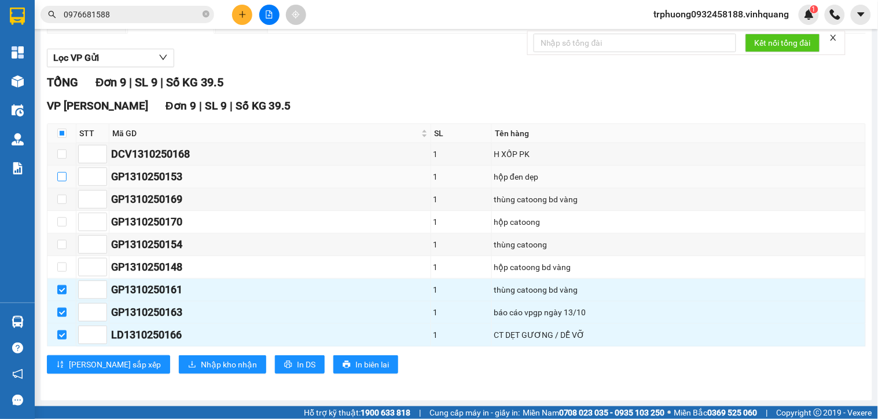
click at [62, 175] on input "checkbox" at bounding box center [61, 176] width 9 height 9
checkbox input "true"
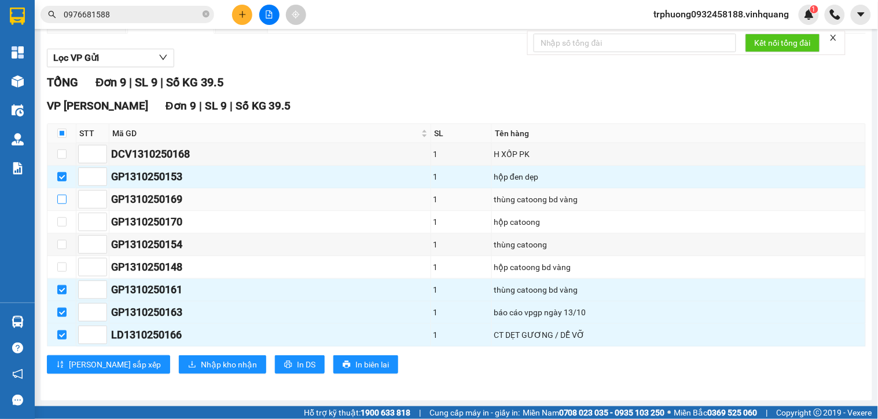
click at [64, 197] on input "checkbox" at bounding box center [61, 199] width 9 height 9
checkbox input "true"
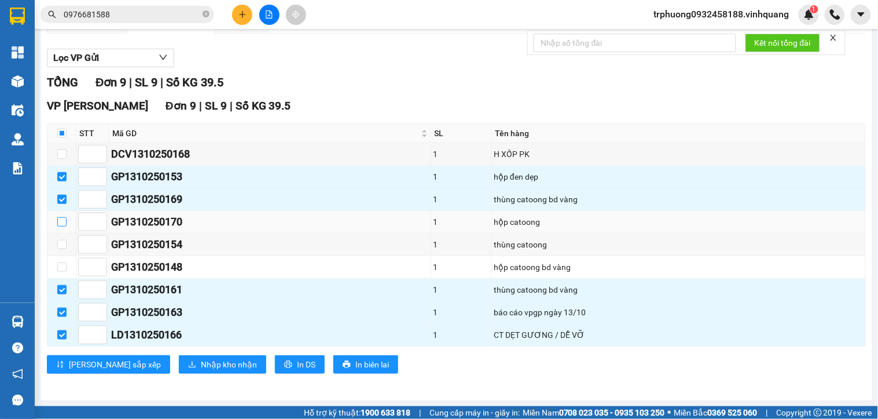
click at [60, 224] on input "checkbox" at bounding box center [61, 221] width 9 height 9
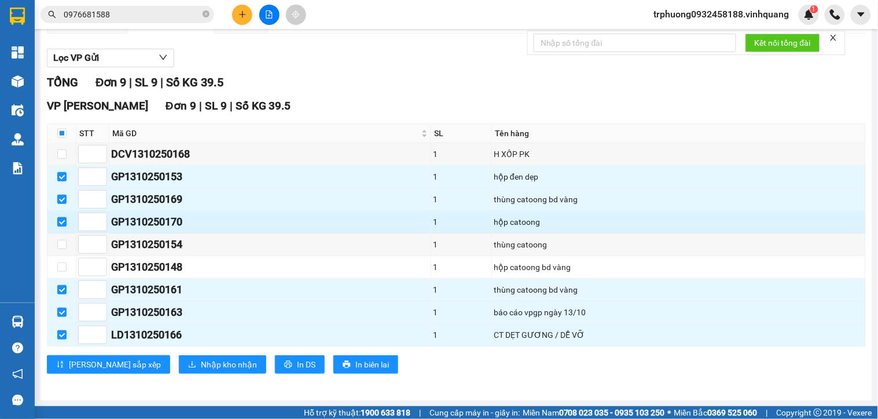
click at [60, 224] on input "checkbox" at bounding box center [61, 221] width 9 height 9
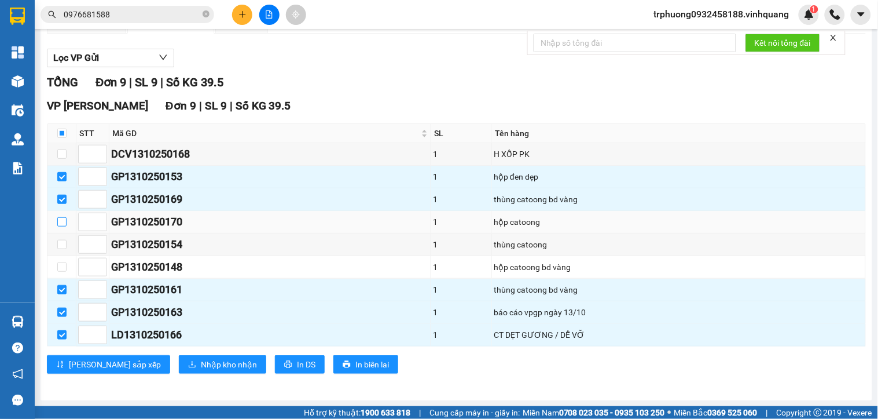
click at [66, 223] on input "checkbox" at bounding box center [61, 221] width 9 height 9
checkbox input "true"
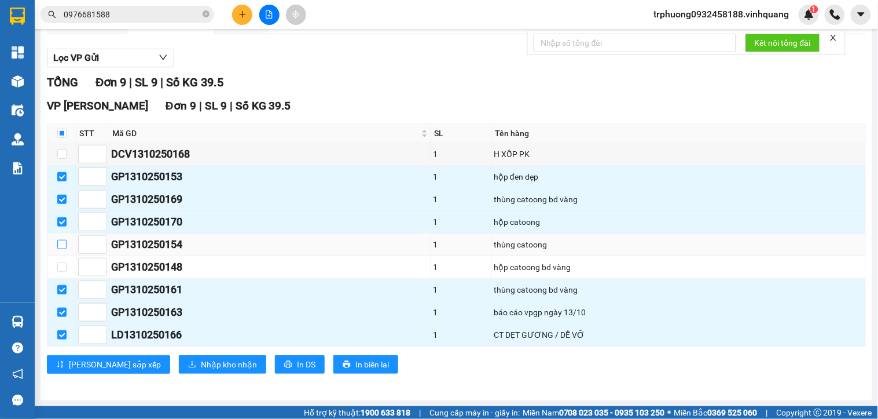
click at [62, 242] on input "checkbox" at bounding box center [61, 244] width 9 height 9
checkbox input "true"
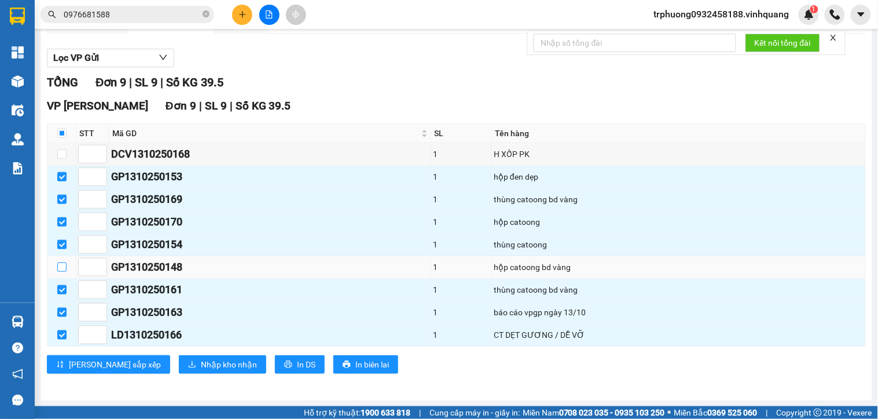
click at [62, 269] on input "checkbox" at bounding box center [61, 266] width 9 height 9
checkbox input "true"
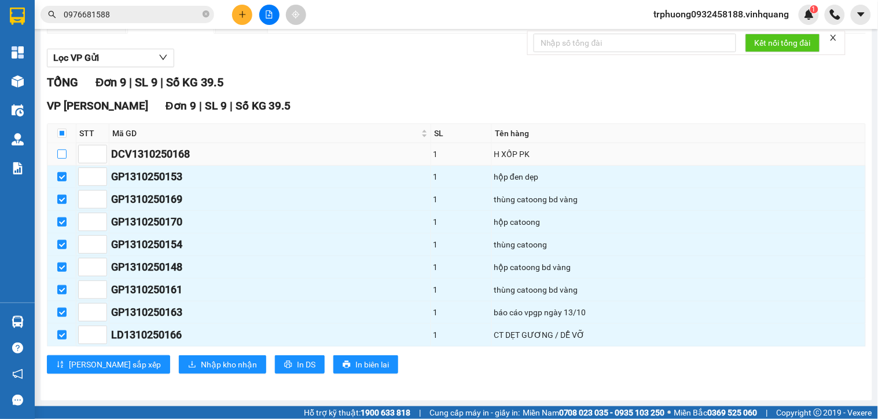
click at [62, 154] on input "checkbox" at bounding box center [61, 153] width 9 height 9
checkbox input "true"
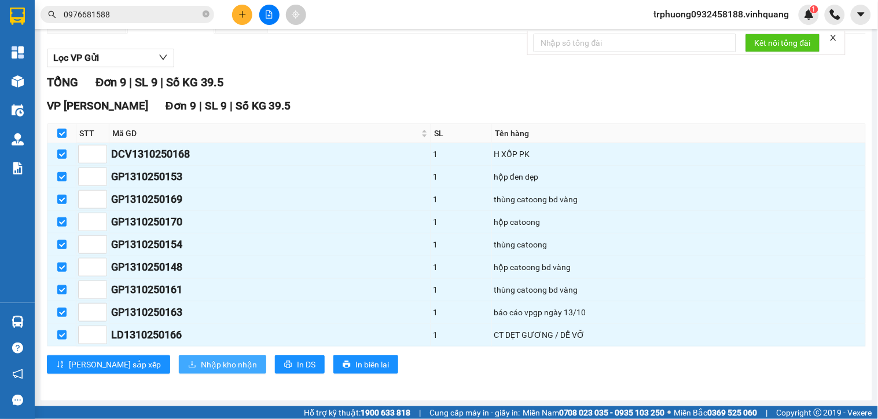
click at [201, 359] on span "Nhập kho nhận" at bounding box center [229, 364] width 56 height 13
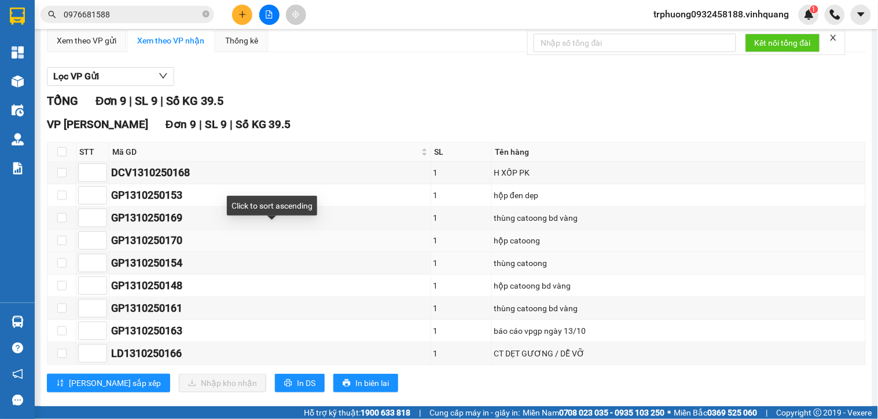
scroll to position [120, 0]
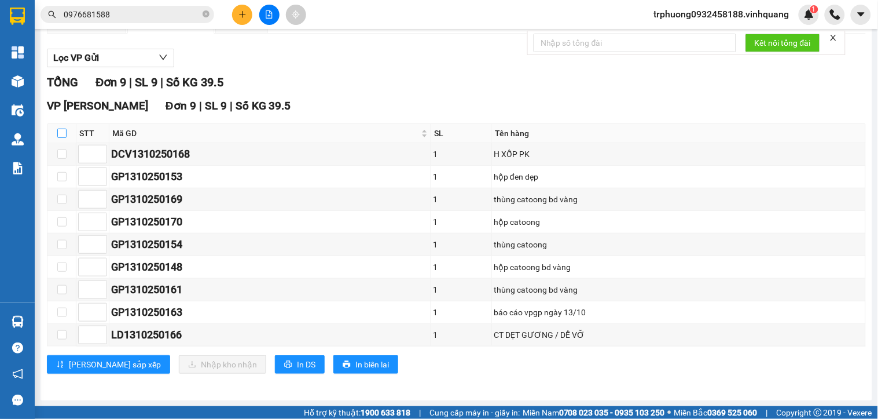
click at [60, 131] on input "checkbox" at bounding box center [61, 133] width 9 height 9
checkbox input "true"
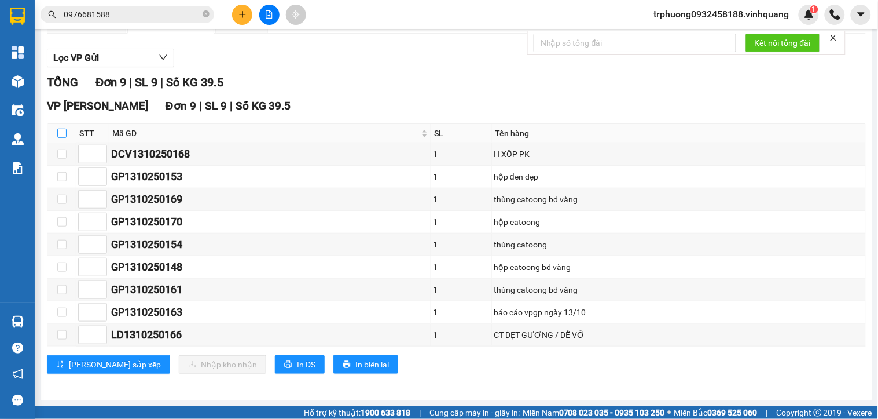
checkbox input "true"
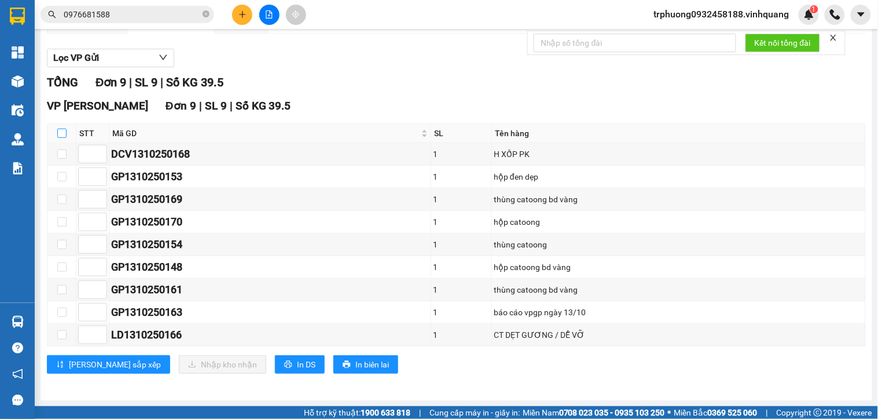
checkbox input "true"
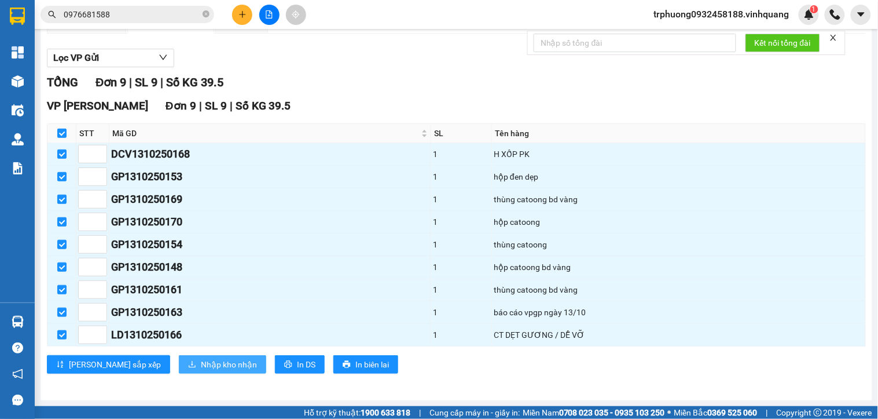
click at [201, 360] on span "Nhập kho nhận" at bounding box center [229, 364] width 56 height 13
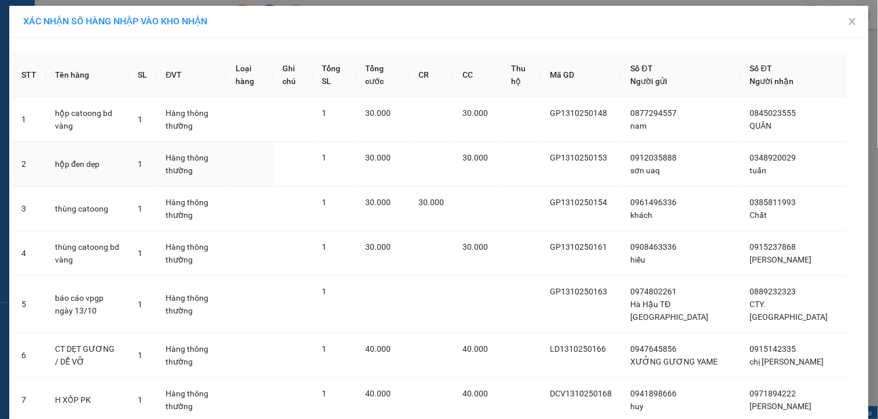
scroll to position [189, 0]
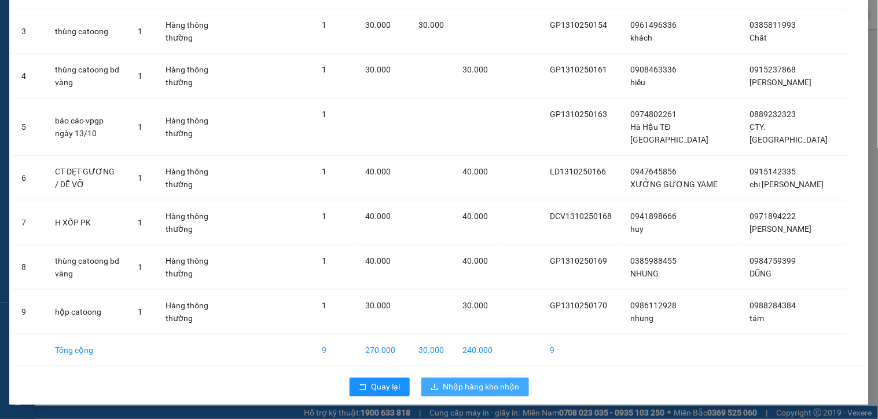
click at [481, 389] on span "Nhập hàng kho nhận" at bounding box center [481, 386] width 76 height 13
